Goal: Transaction & Acquisition: Obtain resource

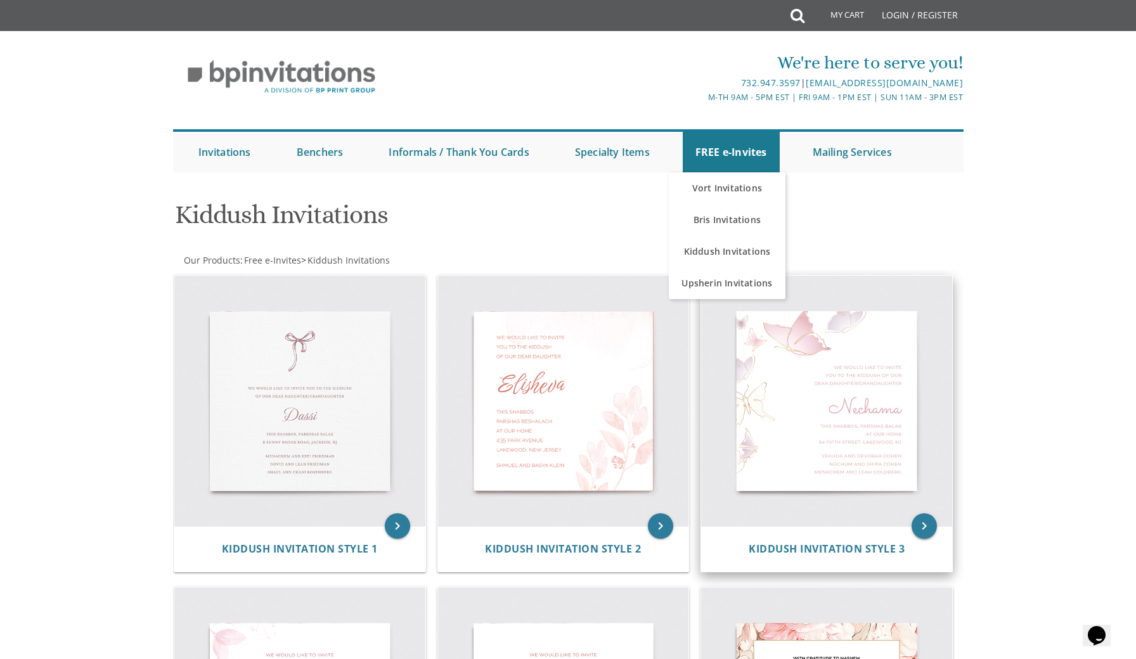
click at [925, 529] on icon "keyboard_arrow_right" at bounding box center [924, 526] width 25 height 25
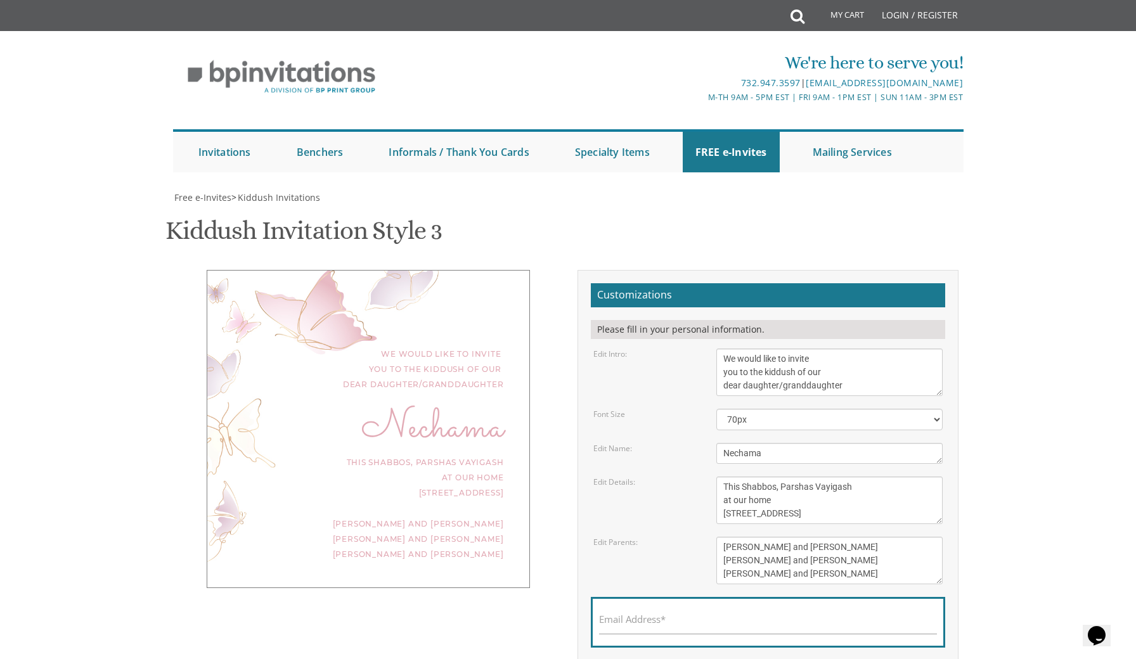
click at [747, 450] on textarea "Nechama" at bounding box center [829, 453] width 227 height 21
click at [782, 385] on textarea "We would like to invite you to the kiddush of our dear daughter/granddaughter" at bounding box center [829, 373] width 227 height 48
click at [782, 384] on textarea "We would like to invite you to the kiddush of our dear daughter/granddaughter" at bounding box center [829, 373] width 227 height 48
type textarea "We would like to invite you to the kiddush of our dear daughters/granddaughters"
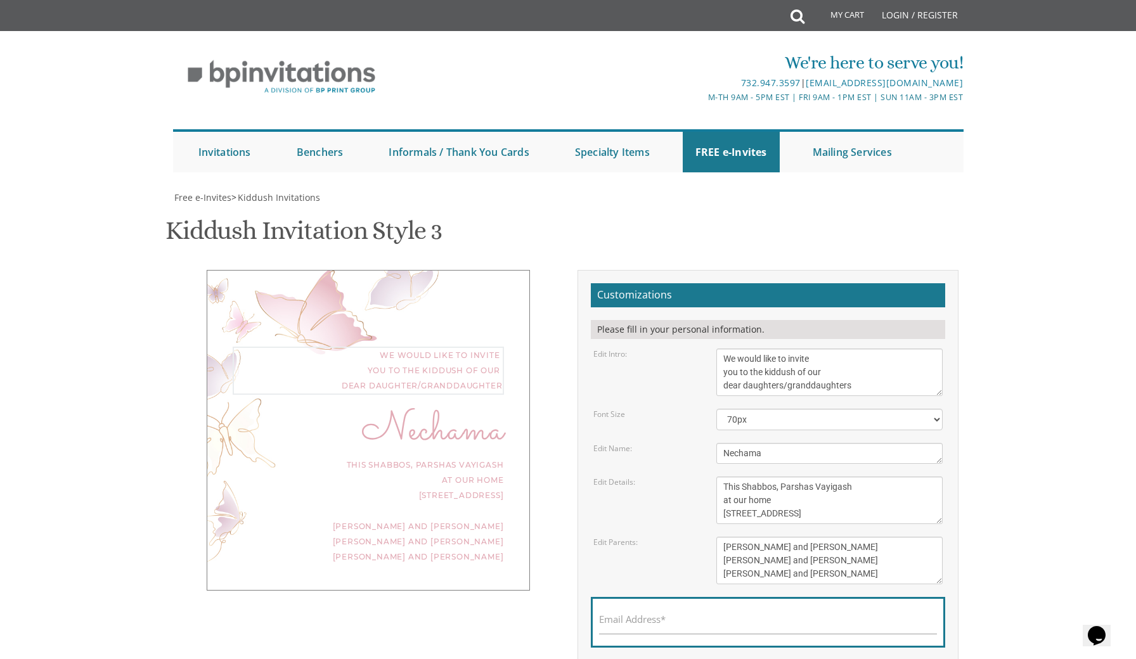
click at [763, 445] on textarea "Nechama" at bounding box center [829, 453] width 227 height 21
click at [763, 448] on textarea "Nechama" at bounding box center [829, 453] width 227 height 21
click at [763, 447] on textarea "Nechama" at bounding box center [829, 453] width 227 height 21
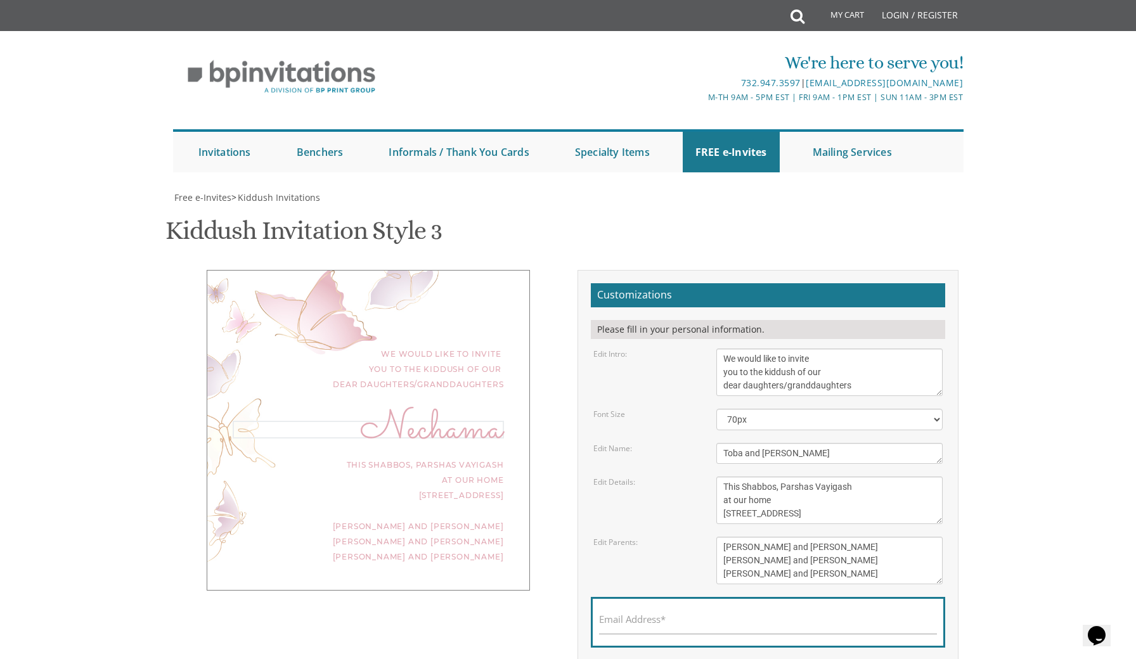
scroll to position [78, 0]
type textarea "Toba and [PERSON_NAME]"
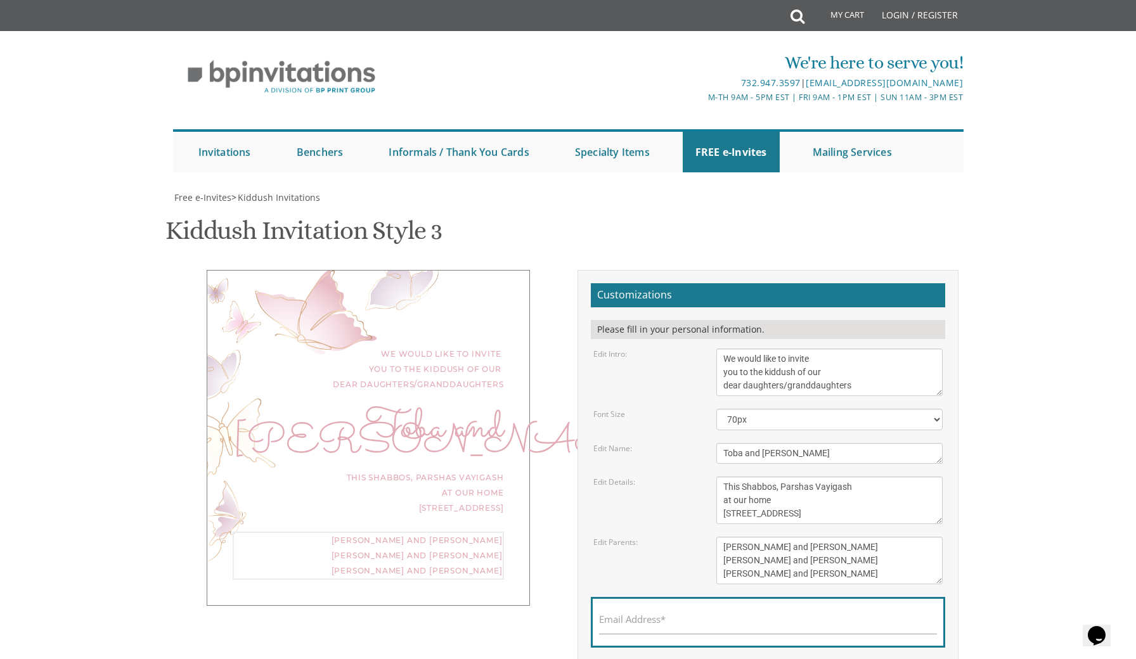
drag, startPoint x: 723, startPoint y: 470, endPoint x: 799, endPoint y: 470, distance: 75.4
click at [799, 537] on textarea "[PERSON_NAME] and [PERSON_NAME] [PERSON_NAME] and [PERSON_NAME] [PERSON_NAME] a…" at bounding box center [829, 561] width 227 height 48
click at [834, 537] on textarea "[PERSON_NAME] and [PERSON_NAME] [PERSON_NAME] and [PERSON_NAME] [PERSON_NAME] a…" at bounding box center [829, 561] width 227 height 48
drag, startPoint x: 721, startPoint y: 481, endPoint x: 863, endPoint y: 482, distance: 141.4
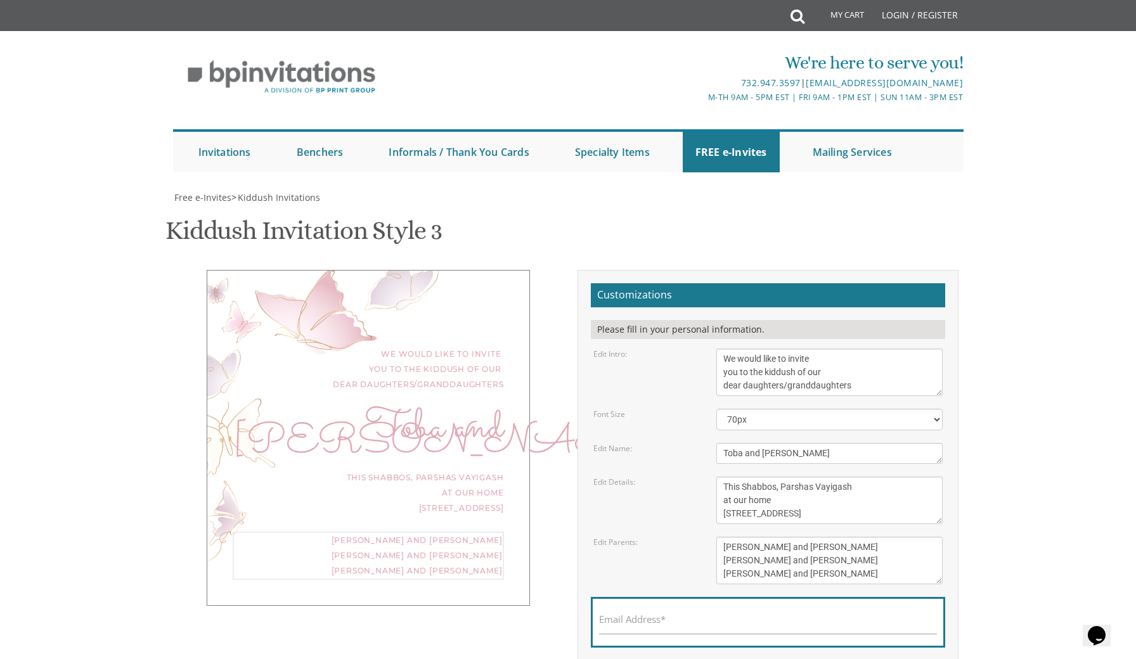
click at [863, 537] on textarea "[PERSON_NAME] and [PERSON_NAME] [PERSON_NAME] and [PERSON_NAME] [PERSON_NAME] a…" at bounding box center [829, 561] width 227 height 48
drag, startPoint x: 808, startPoint y: 496, endPoint x: 722, endPoint y: 496, distance: 85.6
click at [722, 537] on textarea "[PERSON_NAME] and [PERSON_NAME] [PERSON_NAME] and [PERSON_NAME] [PERSON_NAME] a…" at bounding box center [829, 561] width 227 height 48
type textarea "[PERSON_NAME] and [PERSON_NAME] [PERSON_NAME] [PERSON_NAME] and [PERSON_NAME]"
click at [836, 477] on textarea "This Shabbos, Parshas Vayigash at our home [STREET_ADDRESS]" at bounding box center [829, 501] width 227 height 48
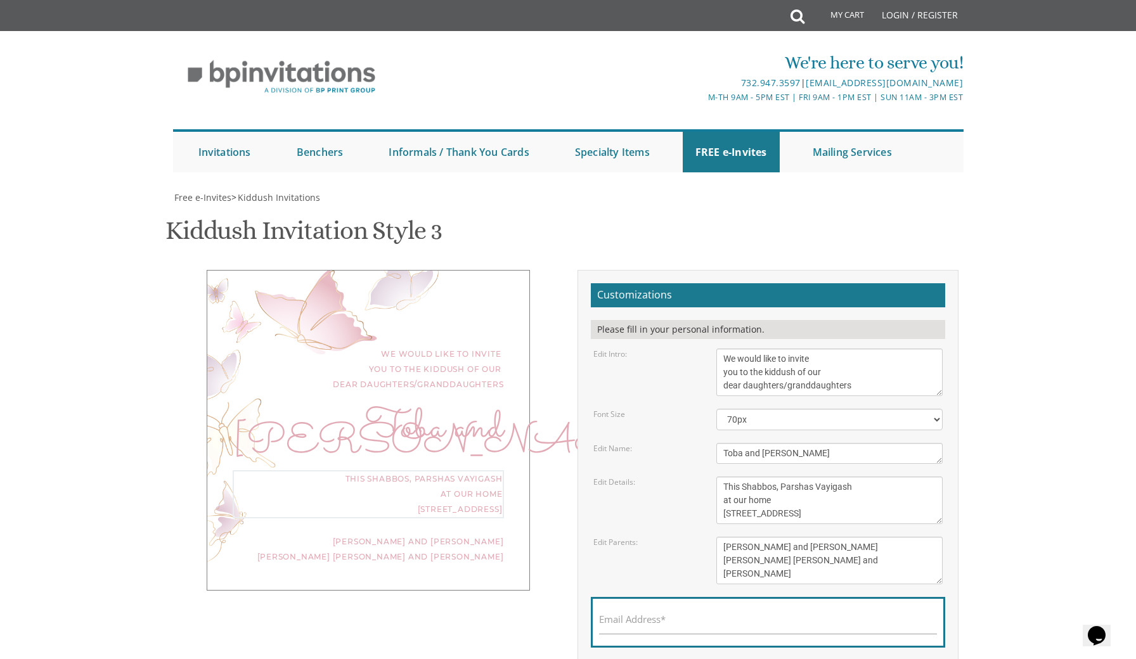
click at [836, 477] on textarea "This Shabbos, Parshas Vayigash at our home [STREET_ADDRESS]" at bounding box center [829, 501] width 227 height 48
click at [723, 477] on textarea "This Shabbos, Parshas Vayigash at our home [STREET_ADDRESS]" at bounding box center [829, 501] width 227 height 48
click at [743, 477] on textarea "This Shabbos, Parshas Vayigash at our home [STREET_ADDRESS]" at bounding box center [829, 501] width 227 height 48
drag, startPoint x: 718, startPoint y: 436, endPoint x: 954, endPoint y: 437, distance: 235.2
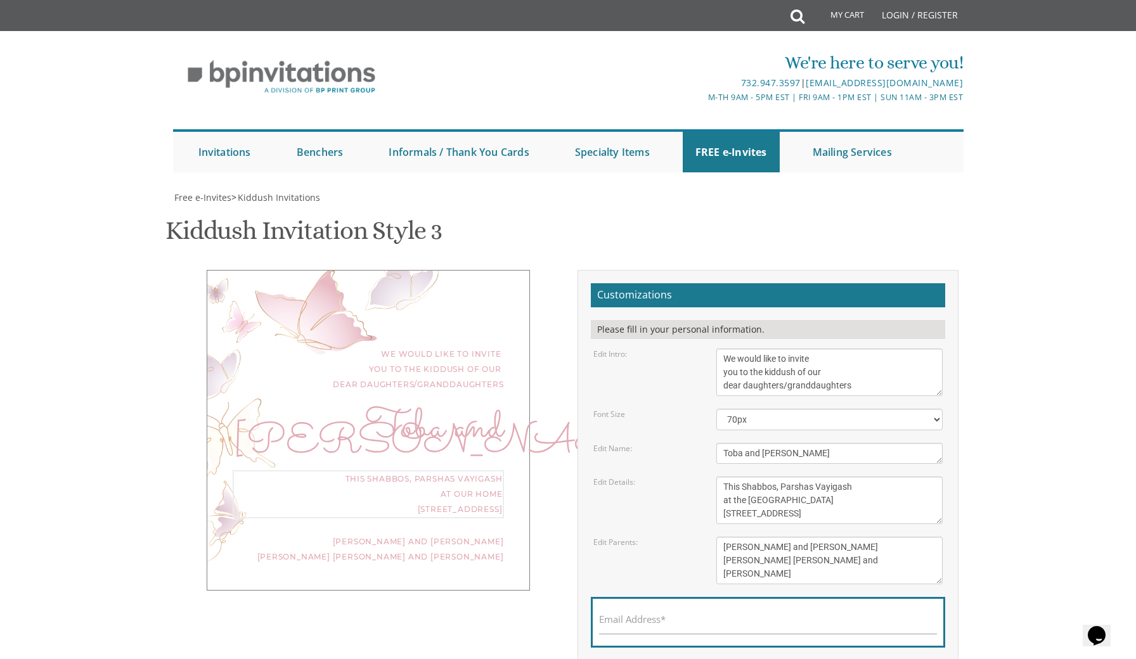
click at [954, 437] on div "Customizations Please fill in your personal information. Edit Intro: We would l…" at bounding box center [768, 494] width 381 height 449
type textarea "This Shabbos, Parshas Vayigash at the Kruger home [STREET_ADDRESS]"
click at [656, 613] on label "Email Address*" at bounding box center [632, 619] width 67 height 13
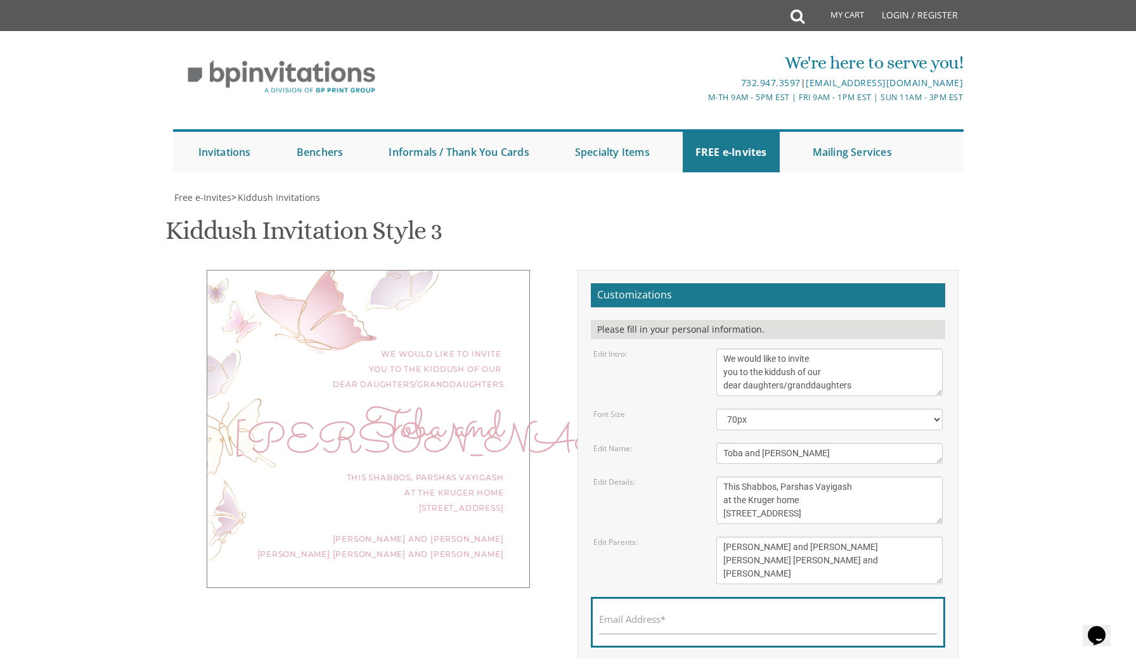
click at [656, 619] on input "Email Address*" at bounding box center [768, 627] width 338 height 16
type input "[EMAIL_ADDRESS][DOMAIN_NAME]"
click at [905, 207] on div "Kiddush Invitation Style 3 SKU: kiddush3" at bounding box center [567, 232] width 805 height 50
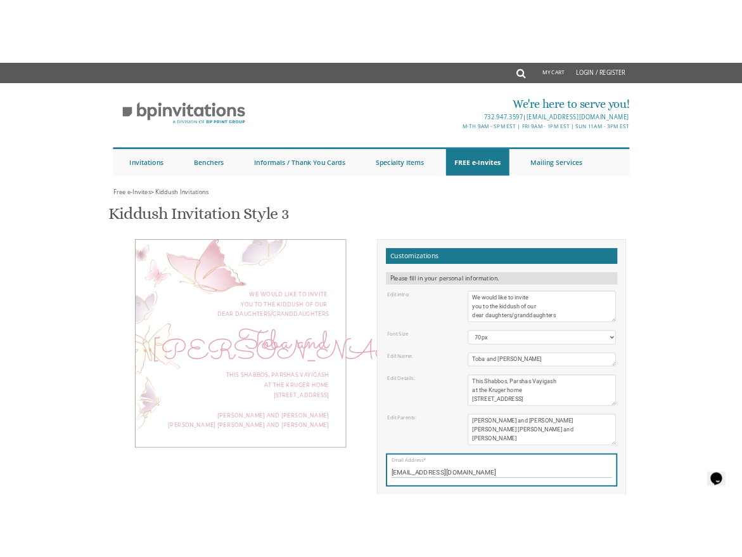
scroll to position [0, 0]
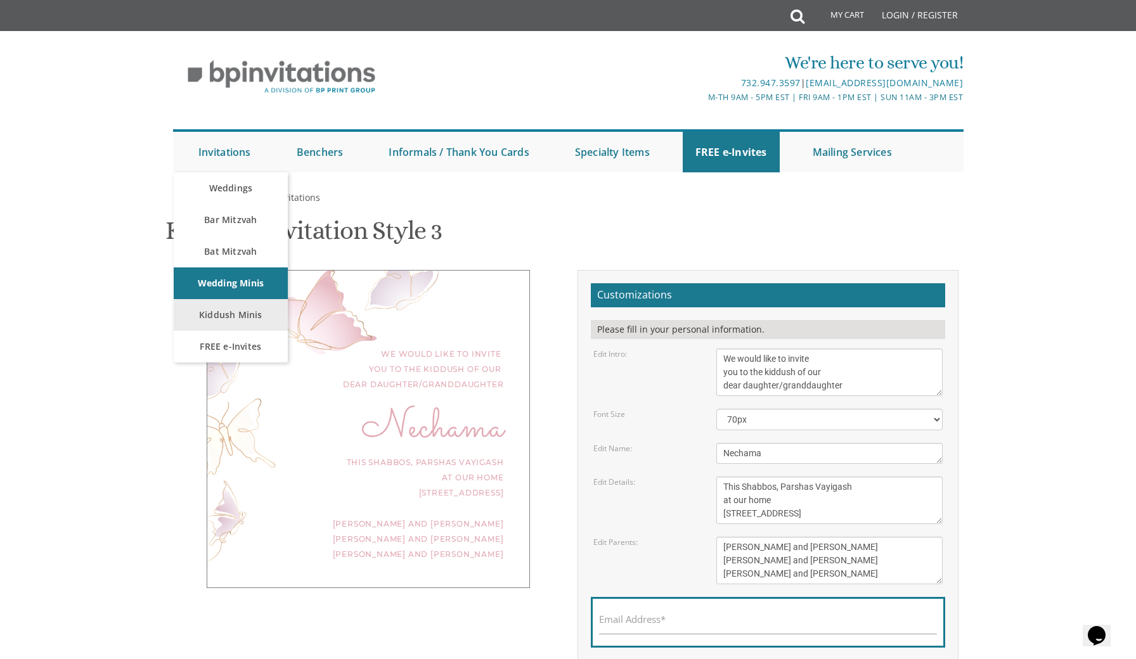
click at [238, 320] on link "Kiddush Minis" at bounding box center [231, 315] width 114 height 32
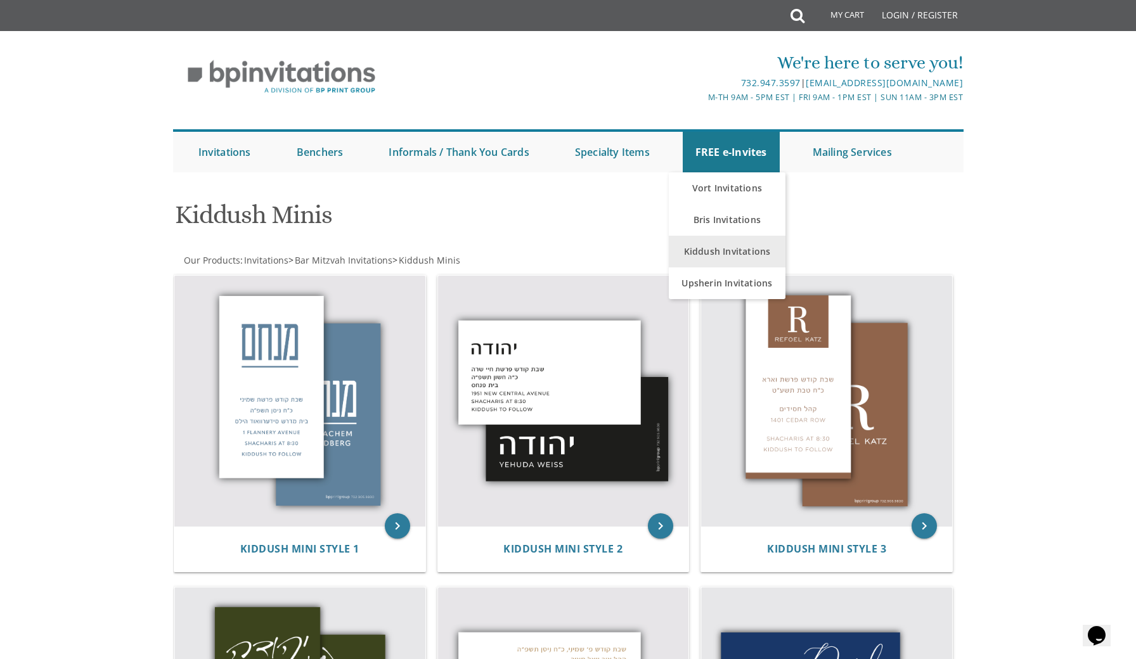
click at [723, 257] on link "Kiddush Invitations" at bounding box center [727, 252] width 117 height 32
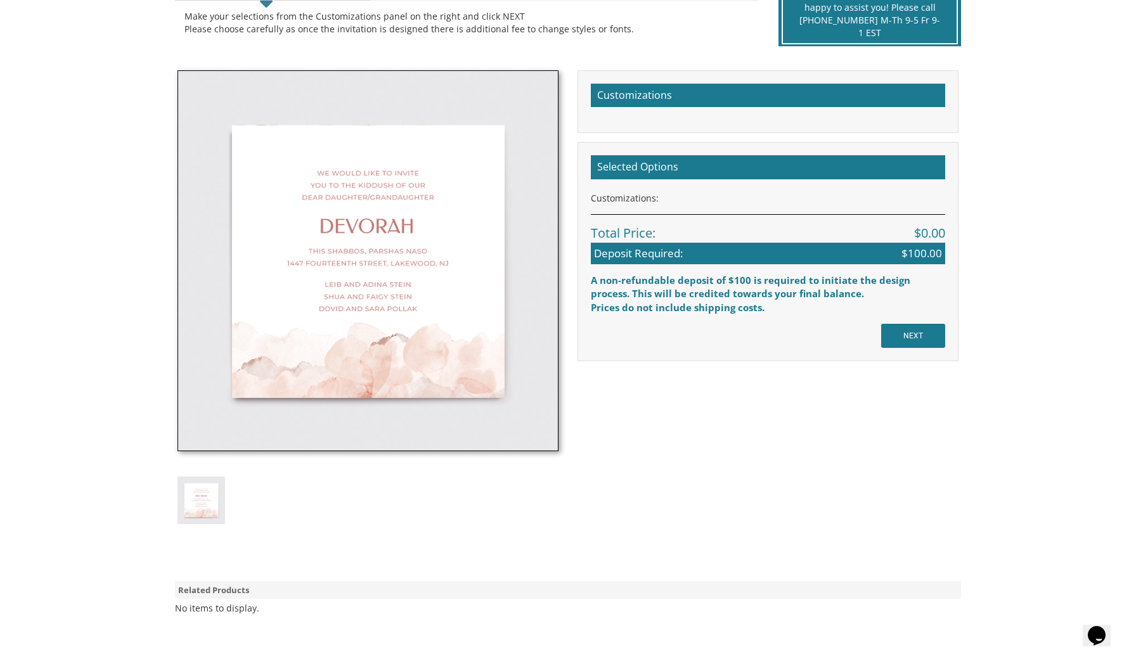
scroll to position [309, 0]
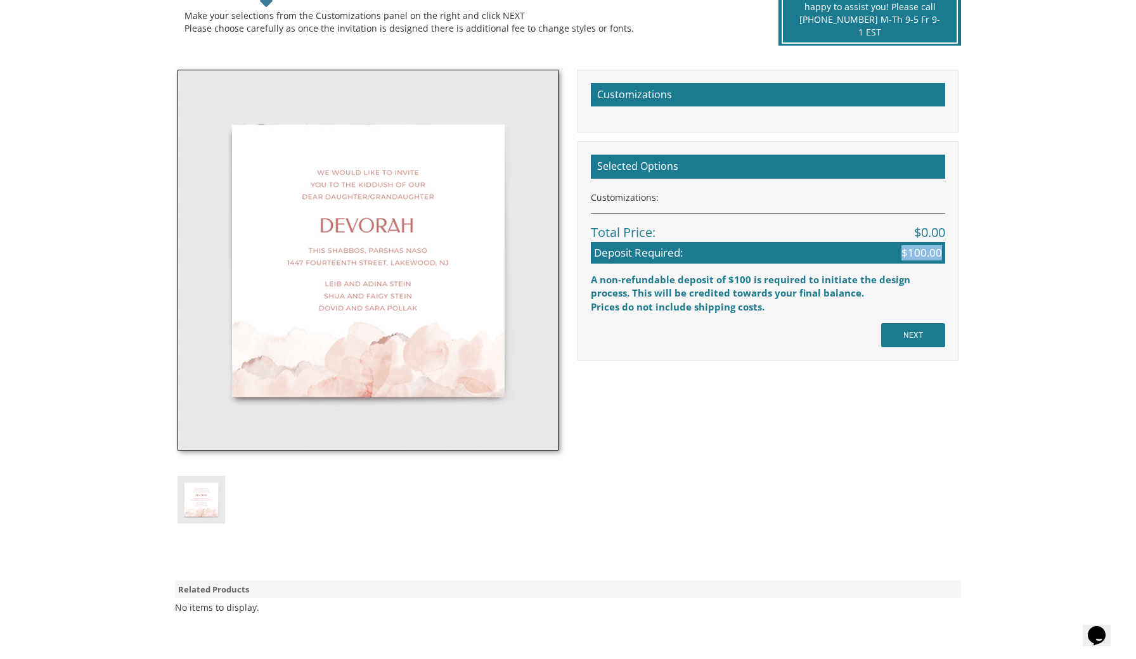
drag, startPoint x: 900, startPoint y: 249, endPoint x: 945, endPoint y: 253, distance: 45.8
click at [945, 253] on div "Selected Options Customizations: Total Price: $0.00 Deposit Required: $100.00 A…" at bounding box center [768, 250] width 381 height 219
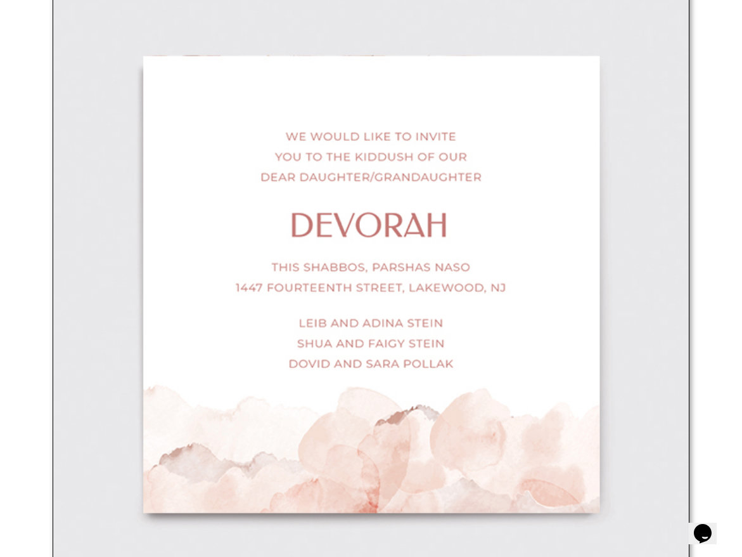
scroll to position [467, 0]
